Goal: Transaction & Acquisition: Purchase product/service

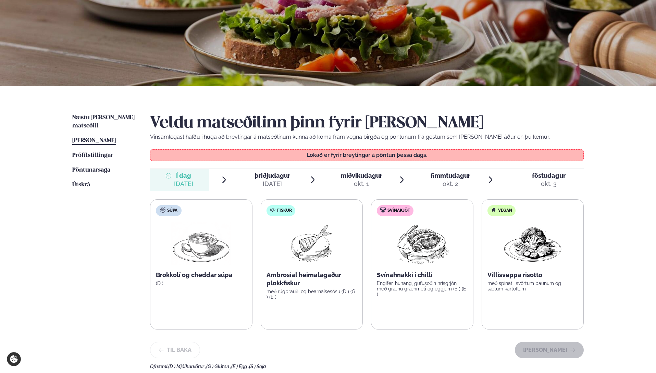
scroll to position [68, 0]
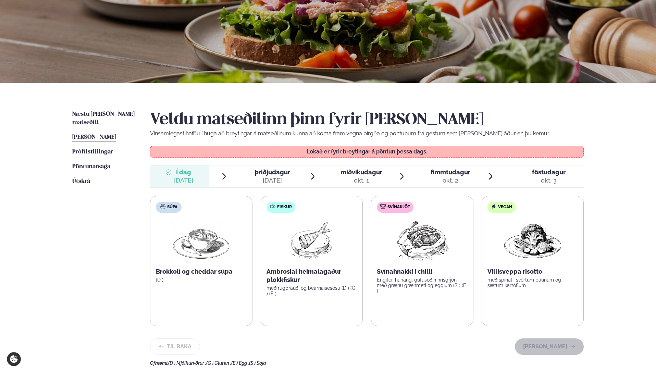
click at [281, 173] on span "þriðjudagur" at bounding box center [272, 172] width 35 height 7
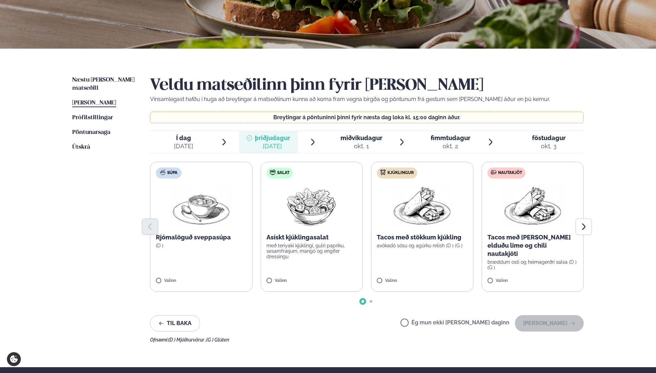
scroll to position [137, 0]
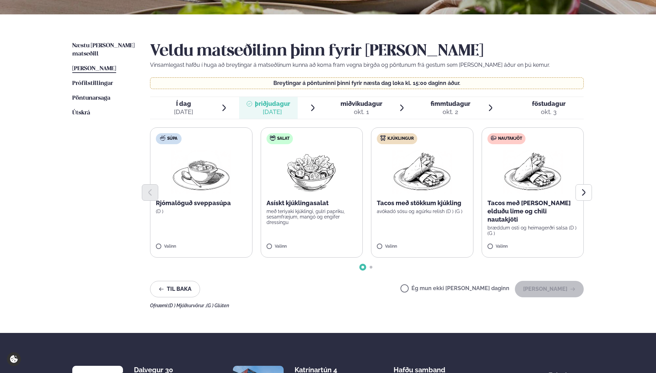
click at [300, 167] on img at bounding box center [311, 172] width 61 height 44
click at [546, 290] on button "[PERSON_NAME]" at bounding box center [549, 289] width 69 height 16
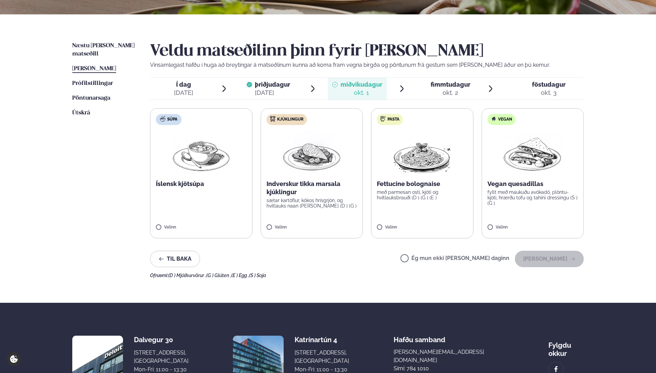
click at [447, 85] on span "fimmtudagur" at bounding box center [451, 84] width 40 height 7
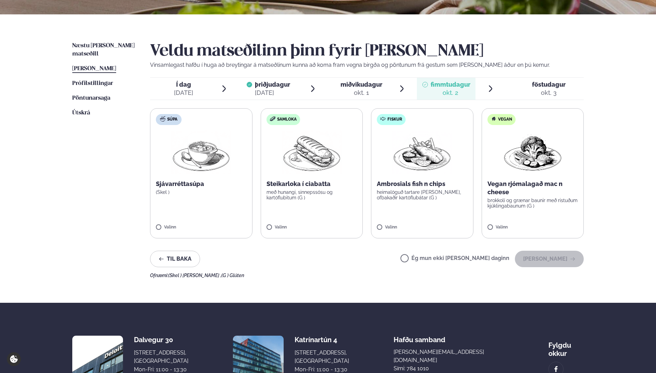
click at [528, 165] on img at bounding box center [532, 152] width 60 height 44
click at [552, 254] on button "[PERSON_NAME]" at bounding box center [549, 259] width 69 height 16
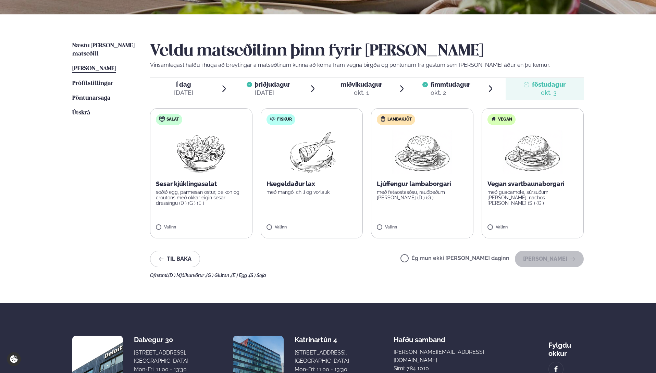
click at [313, 148] on img at bounding box center [311, 152] width 61 height 44
click at [288, 215] on label "Fiskur Hægeldaður lax með mangó, chilí og [PERSON_NAME]" at bounding box center [312, 173] width 102 height 130
click at [558, 262] on button "[PERSON_NAME]" at bounding box center [549, 259] width 69 height 16
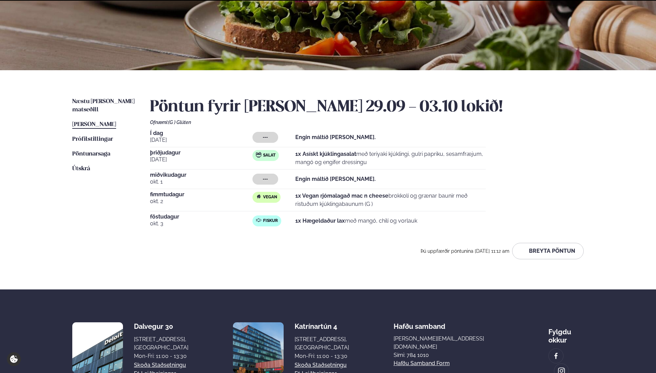
scroll to position [136, 0]
